Goal: Transaction & Acquisition: Subscribe to service/newsletter

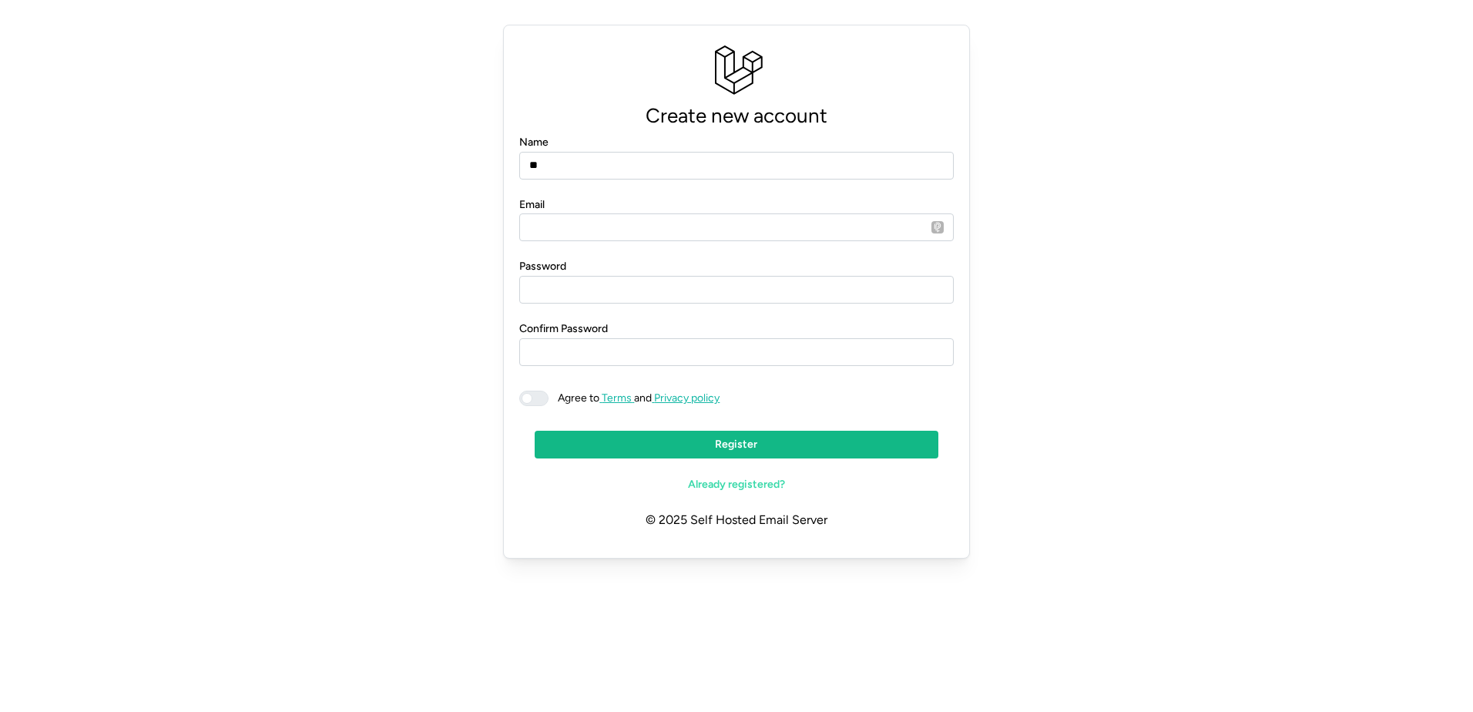
type input "**********"
click at [666, 223] on input "**********" at bounding box center [736, 227] width 434 height 28
click at [1197, 317] on div "**********" at bounding box center [736, 291] width 1436 height 546
click at [540, 395] on span at bounding box center [541, 398] width 18 height 14
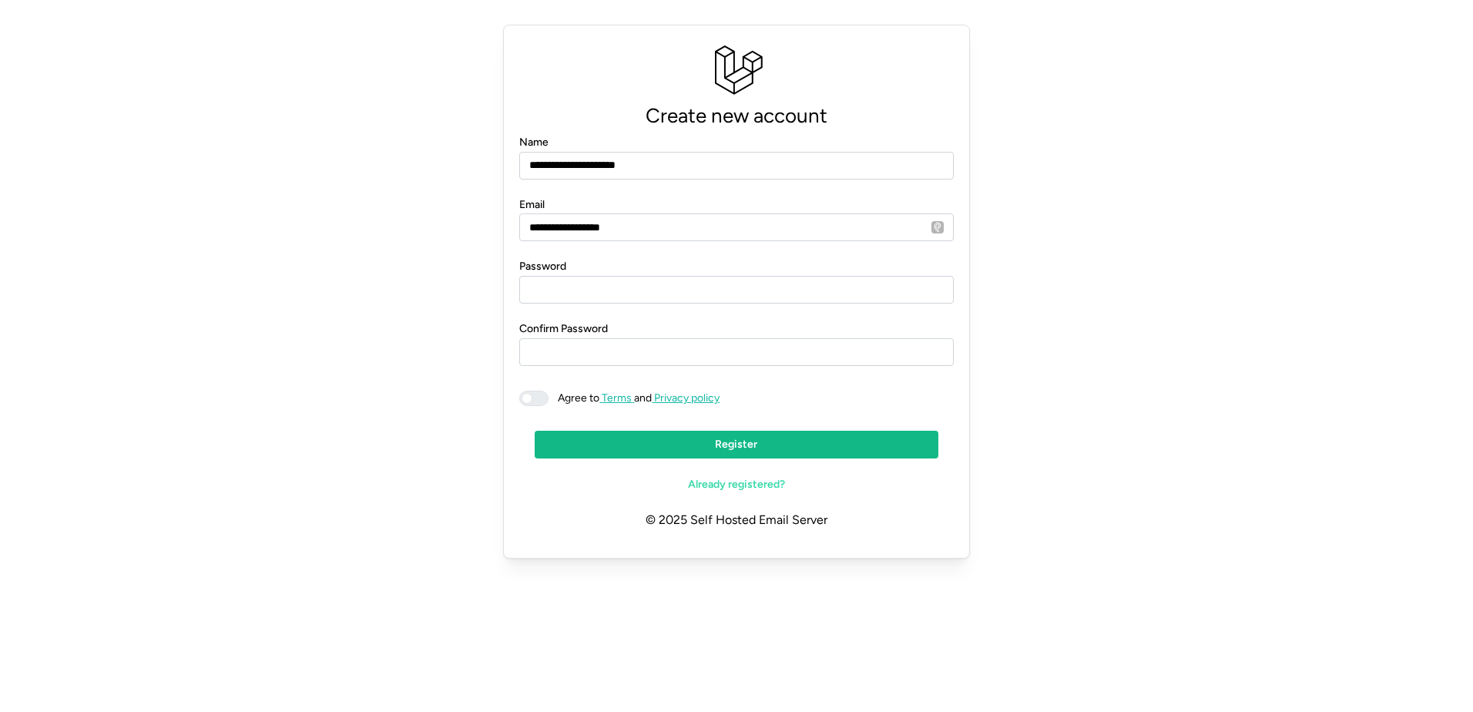
click at [617, 449] on span "Register" at bounding box center [736, 445] width 374 height 26
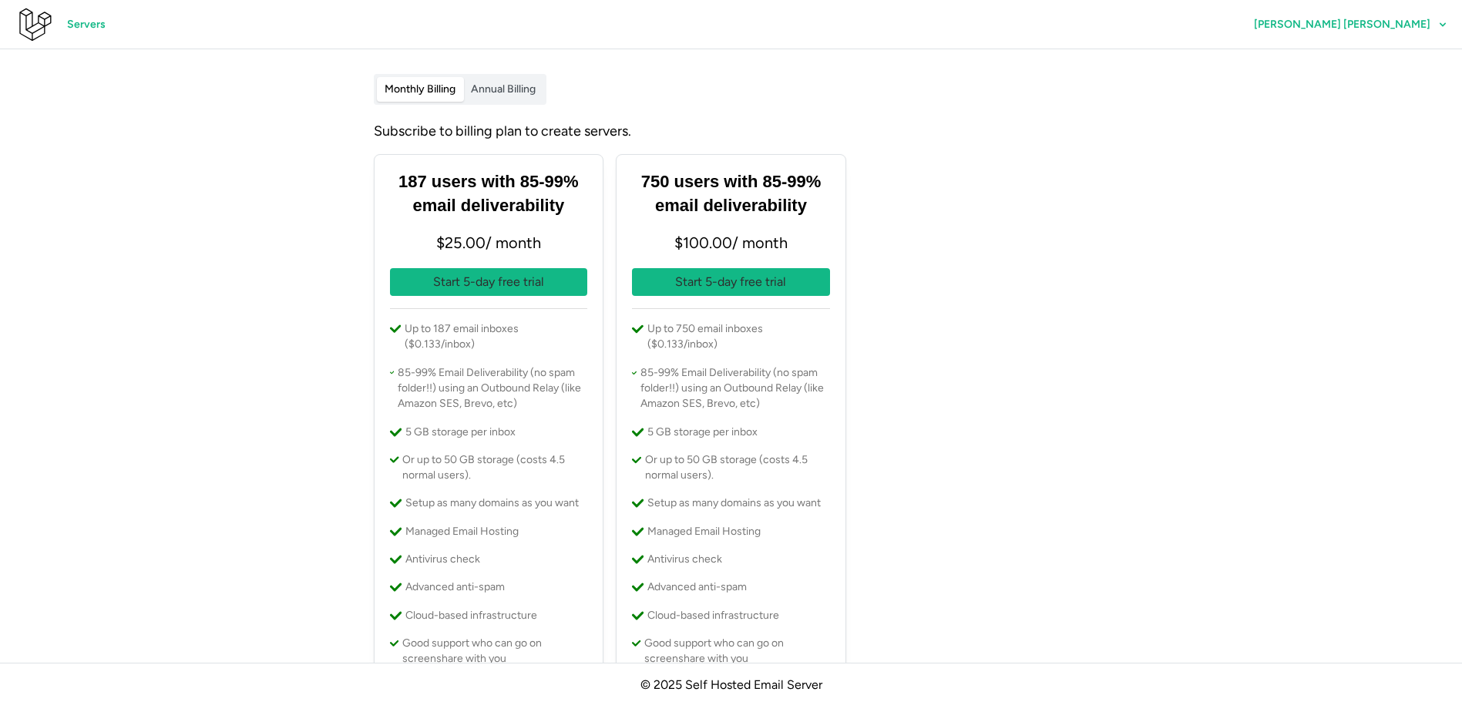
click at [1083, 401] on div "187 users with 85-99% email deliverability $ 25.00 / month Start 5-day free tri…" at bounding box center [731, 418] width 727 height 541
click at [493, 82] on span "Annual Billing" at bounding box center [503, 88] width 65 height 13
click at [404, 85] on span "Monthly Billing" at bounding box center [420, 88] width 71 height 13
click at [1417, 24] on span "[PERSON_NAME] [PERSON_NAME]" at bounding box center [1342, 24] width 176 height 11
click at [1372, 67] on span "Profile" at bounding box center [1371, 68] width 32 height 26
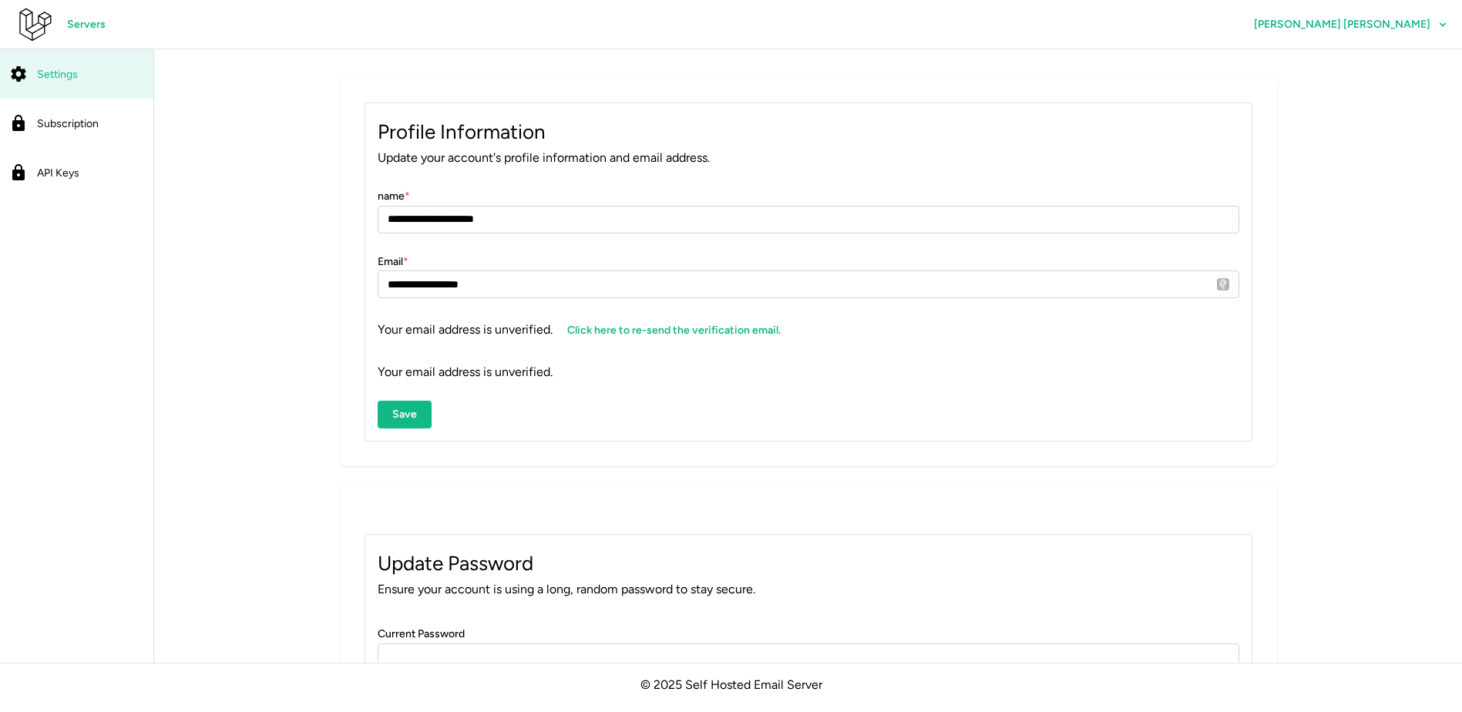
scroll to position [51, 0]
click at [89, 137] on link "Subscription" at bounding box center [76, 123] width 153 height 49
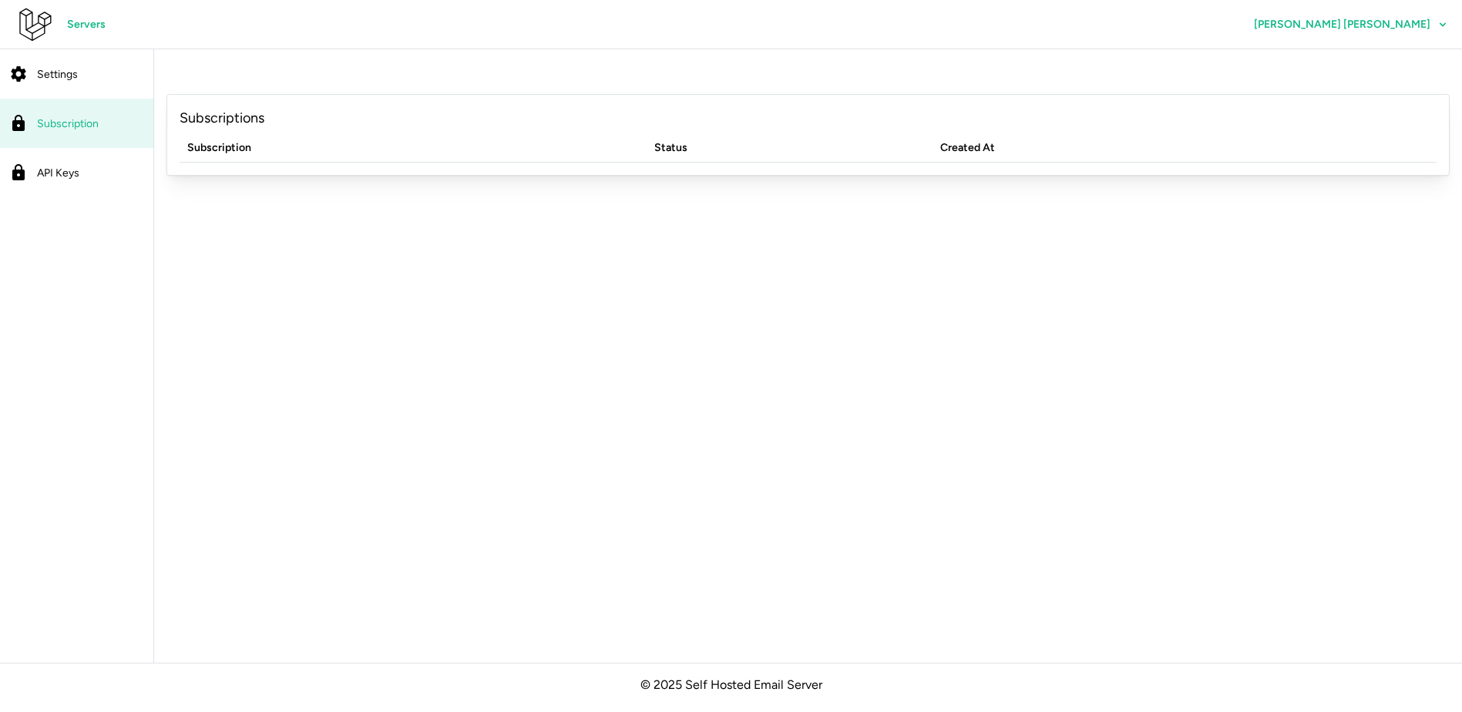
click at [53, 171] on span "API Keys" at bounding box center [58, 172] width 42 height 13
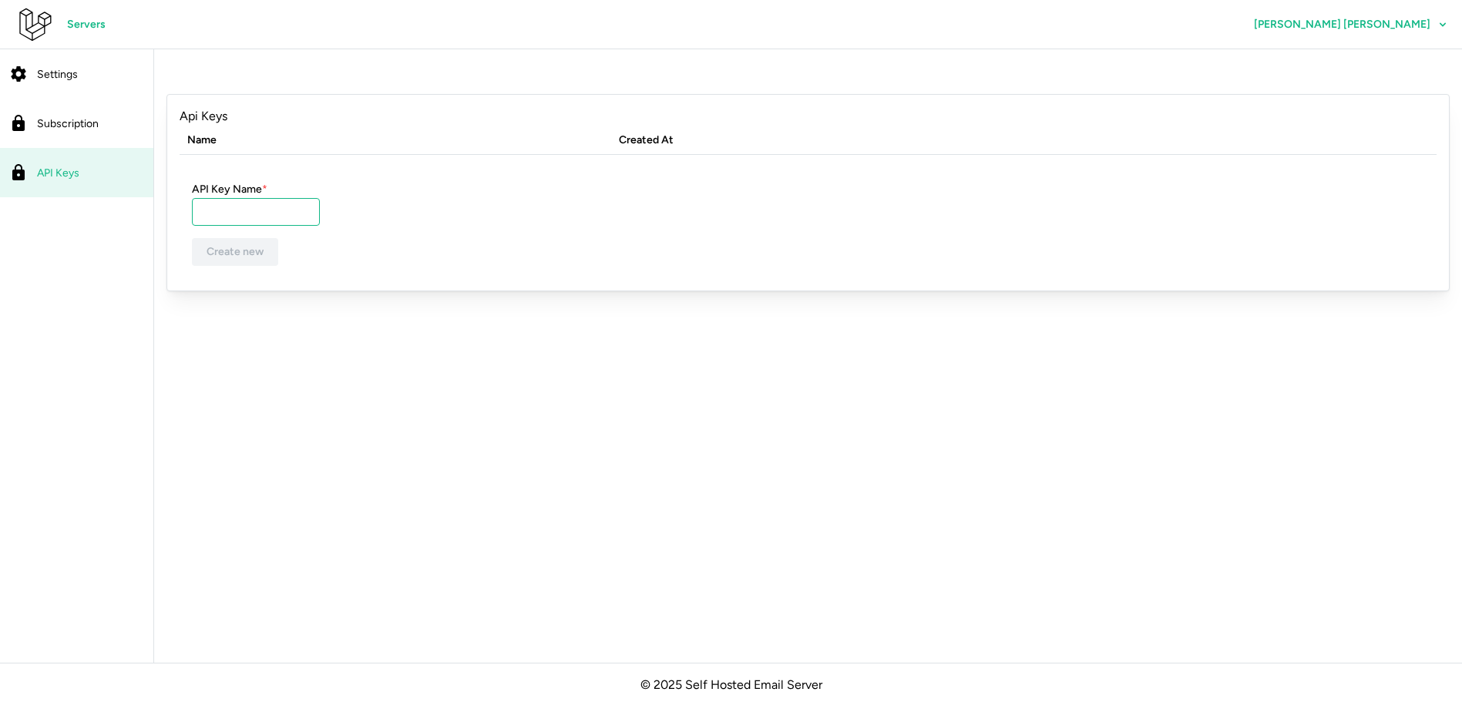
click at [251, 211] on input "API Key Name *" at bounding box center [256, 212] width 128 height 28
click at [86, 74] on div "Settings" at bounding box center [90, 74] width 107 height 19
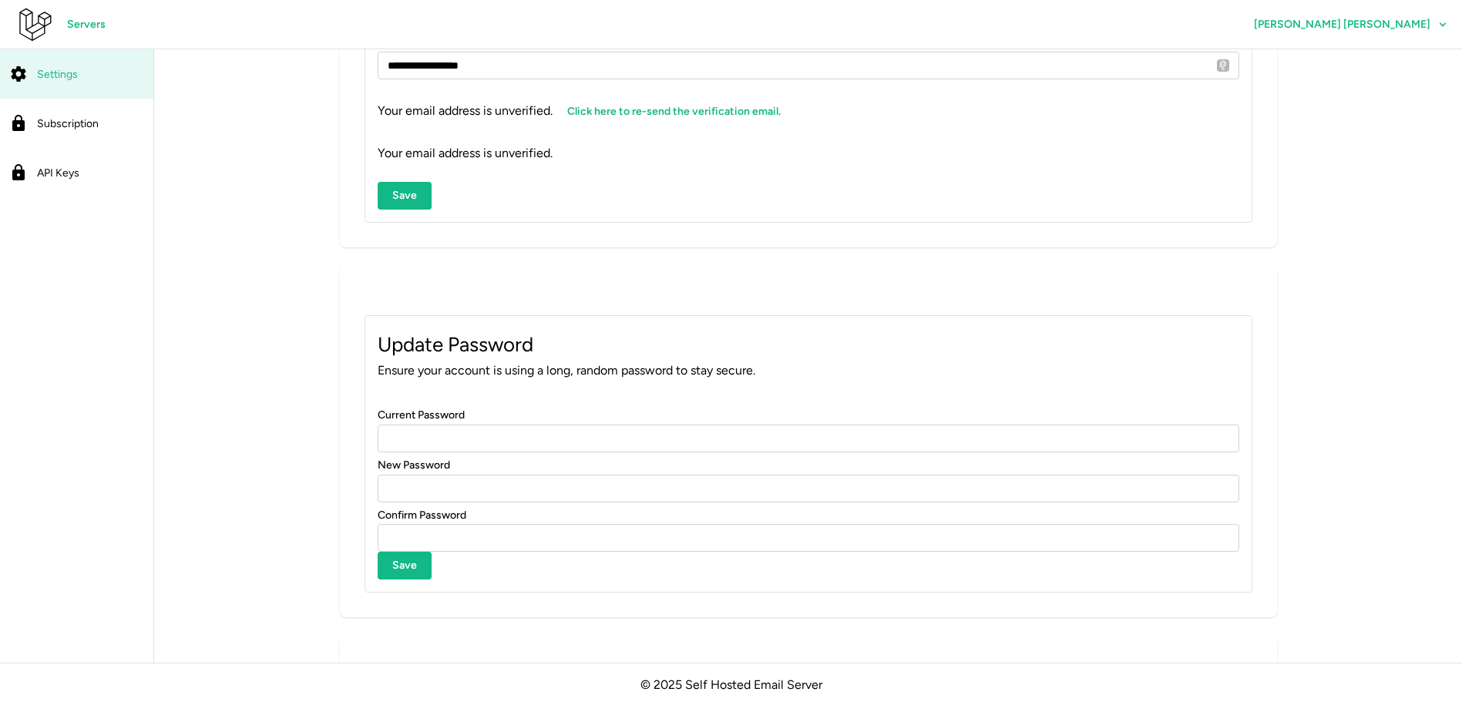
scroll to position [162, 0]
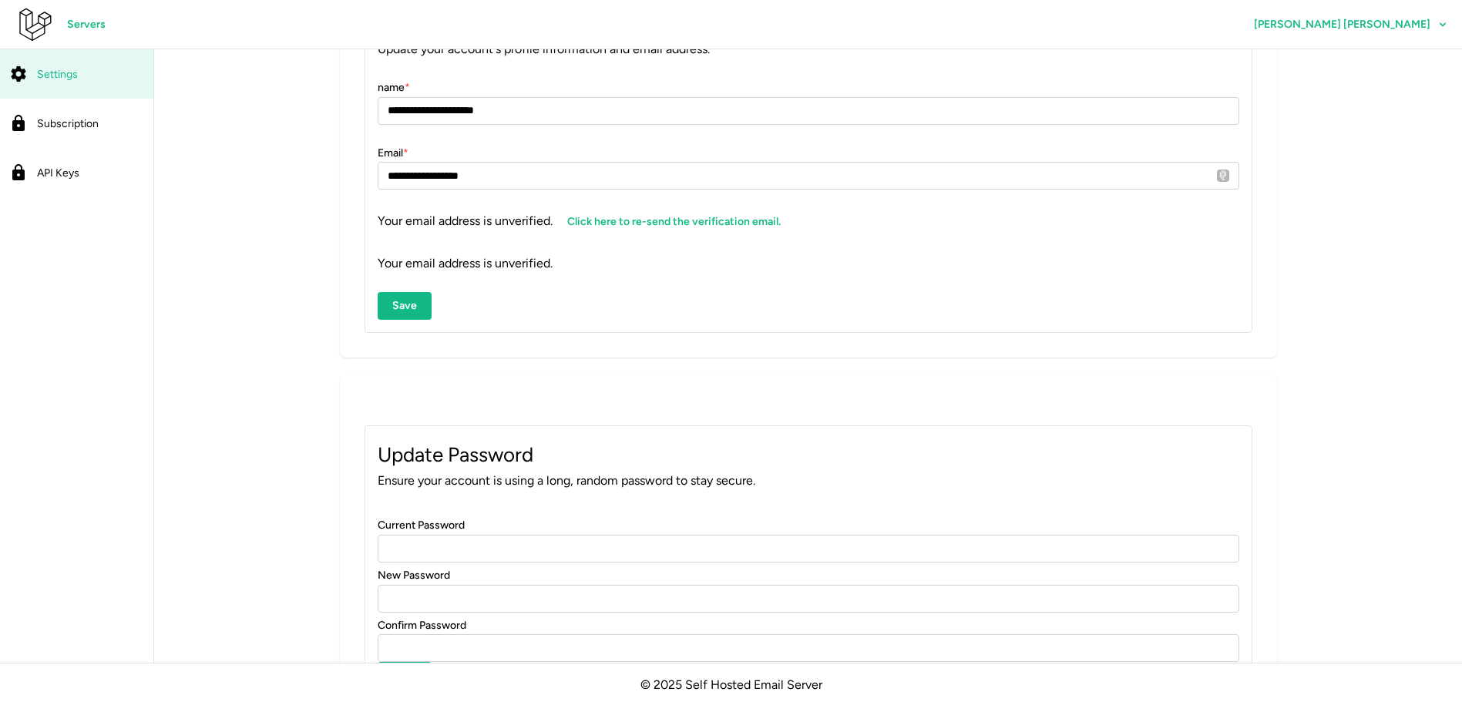
click at [1321, 28] on span "[PERSON_NAME] [PERSON_NAME]" at bounding box center [1342, 24] width 176 height 11
click at [63, 127] on span "Subscription" at bounding box center [68, 123] width 62 height 13
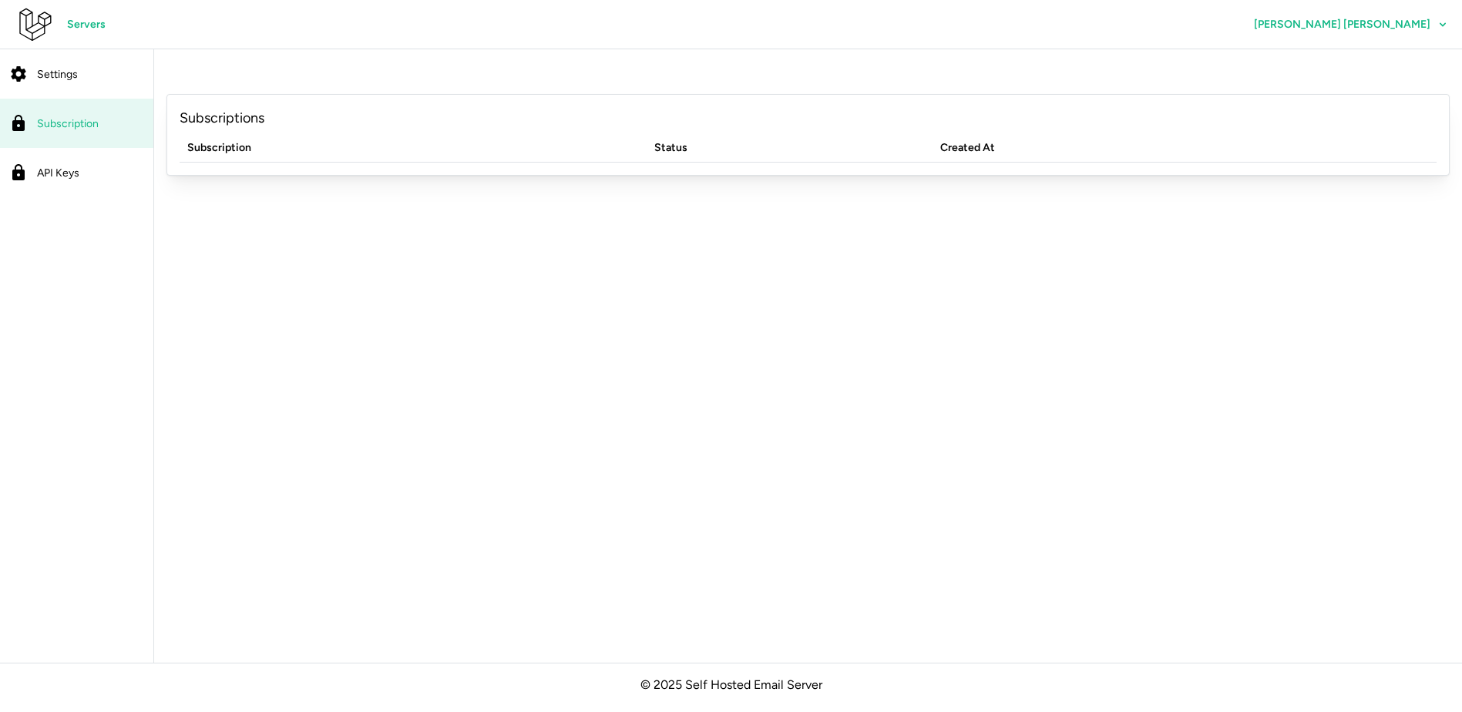
click at [102, 26] on span "Servers" at bounding box center [86, 25] width 39 height 26
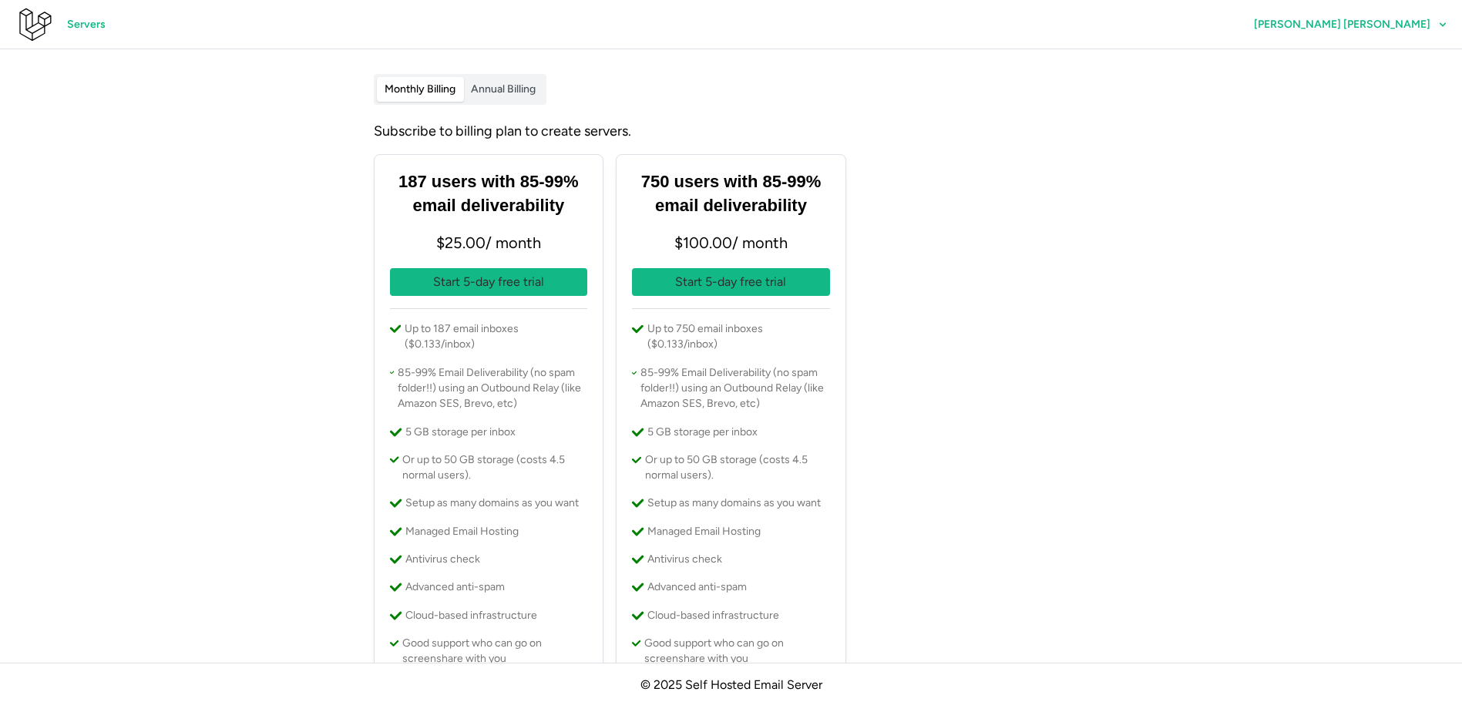
click at [92, 29] on span "Servers" at bounding box center [86, 25] width 39 height 26
